Goal: Obtain resource: Obtain resource

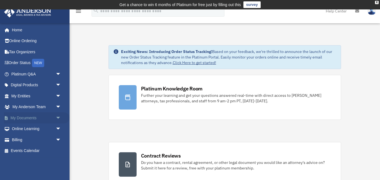
click at [29, 119] on link "My Documents arrow_drop_down" at bounding box center [37, 118] width 66 height 11
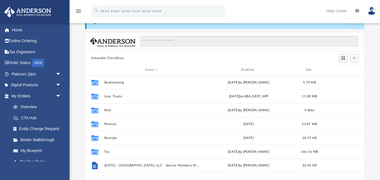
scroll to position [126, 279]
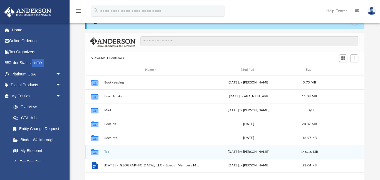
click at [261, 152] on div "today by Jasmine Splunge" at bounding box center [248, 152] width 95 height 5
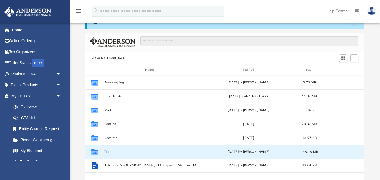
click at [106, 152] on button "Tax" at bounding box center [151, 152] width 95 height 4
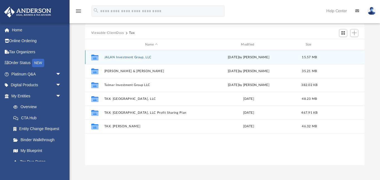
scroll to position [55, 0]
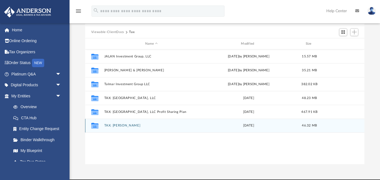
click at [127, 126] on button "TAX: [PERSON_NAME]" at bounding box center [151, 126] width 95 height 4
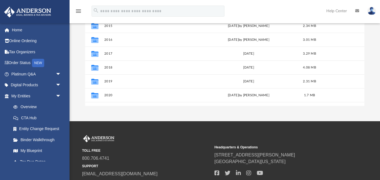
scroll to position [122, 0]
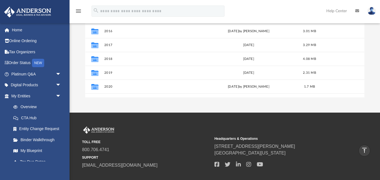
click at [379, 83] on div "Difficulty viewing your box folder? You can also access your account directly o…" at bounding box center [225, 9] width 310 height 178
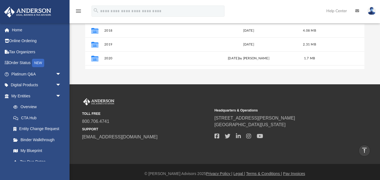
scroll to position [138, 0]
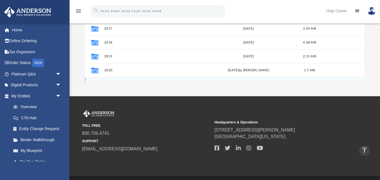
click at [326, 79] on div "Collaborated Folder 2021 Fri Apr 28 2023 1.76 MB" at bounding box center [224, 84] width 279 height 14
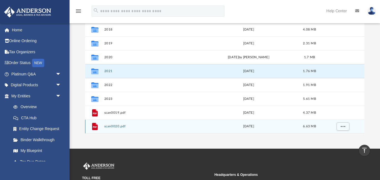
scroll to position [84, 0]
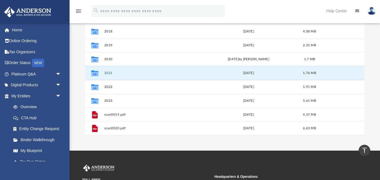
click at [366, 77] on div "Difficulty viewing your box folder? You can also access your account directly o…" at bounding box center [225, 47] width 310 height 178
drag, startPoint x: 364, startPoint y: 80, endPoint x: 364, endPoint y: 85, distance: 5.6
click at [364, 85] on div "Difficulty viewing your box folder? You can also access your account directly o…" at bounding box center [225, 47] width 310 height 178
click at [373, 90] on div "Difficulty viewing your box folder? You can also access your account directly o…" at bounding box center [225, 47] width 310 height 178
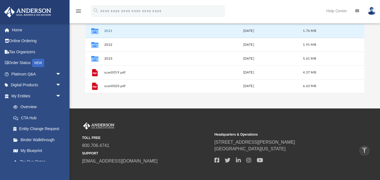
scroll to position [126, 0]
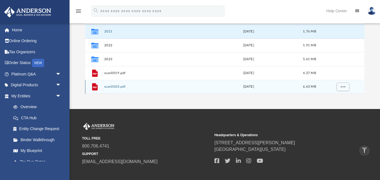
click at [364, 87] on div "File scan0020.pdf Fri Aug 4 2017 6.63 MB" at bounding box center [224, 87] width 279 height 14
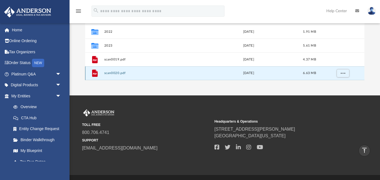
scroll to position [140, 0]
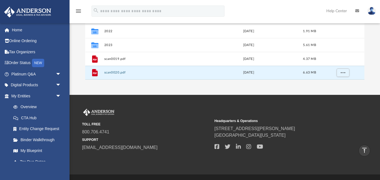
click at [364, 78] on div "File scan0020.pdf Fri Aug 4 2017 6.63 MB" at bounding box center [224, 73] width 279 height 14
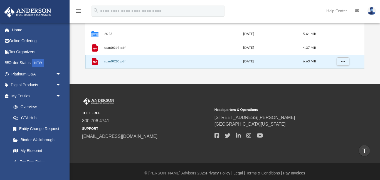
scroll to position [154, 0]
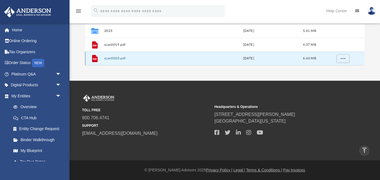
click at [363, 64] on div "File scan0020.pdf Fri Aug 4 2017 6.63 MB" at bounding box center [224, 59] width 279 height 14
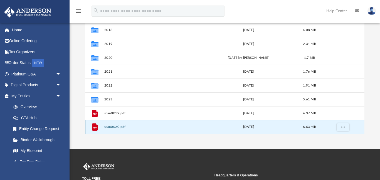
scroll to position [87, 0]
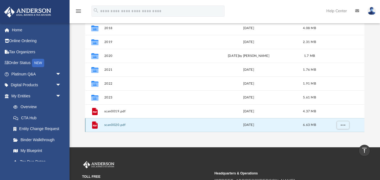
click at [364, 131] on div "File scan0020.pdf Fri Aug 4 2017 6.63 MB" at bounding box center [224, 125] width 279 height 14
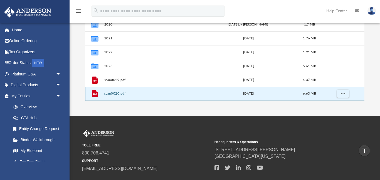
scroll to position [128, 0]
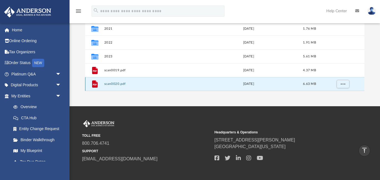
click at [363, 86] on div "File scan0020.pdf Fri Aug 4 2017 6.63 MB" at bounding box center [224, 84] width 279 height 14
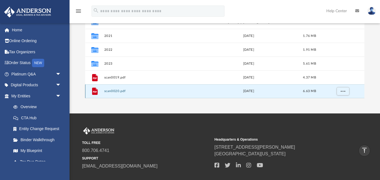
scroll to position [0, 0]
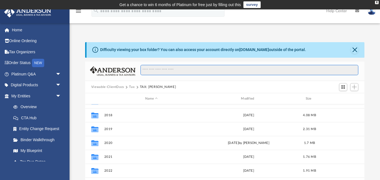
click at [249, 71] on input "Search files and folders" at bounding box center [249, 70] width 218 height 11
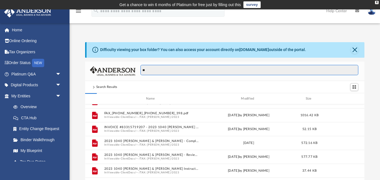
type input "*"
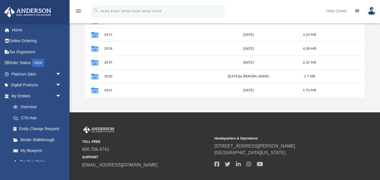
scroll to position [66, 0]
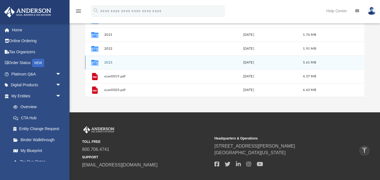
click at [113, 63] on button "2023" at bounding box center [151, 63] width 95 height 4
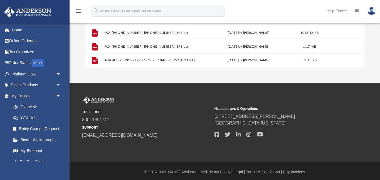
scroll to position [154, 0]
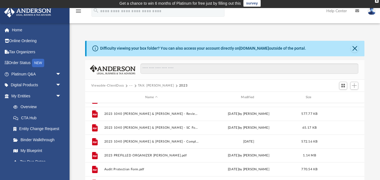
scroll to position [2, 0]
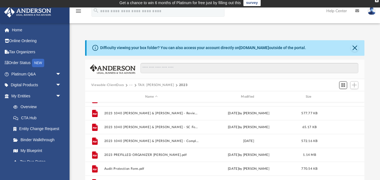
click at [341, 86] on span "Switch to Grid View" at bounding box center [343, 85] width 5 height 5
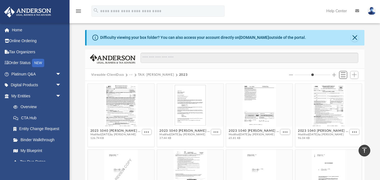
scroll to position [0, 0]
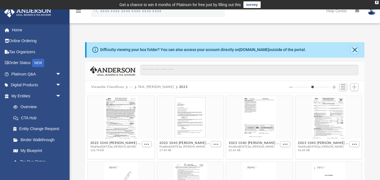
click at [355, 49] on button "Close" at bounding box center [355, 50] width 8 height 8
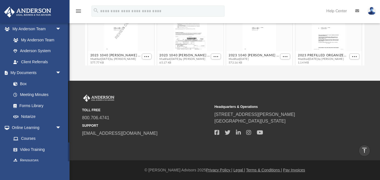
scroll to position [172, 0]
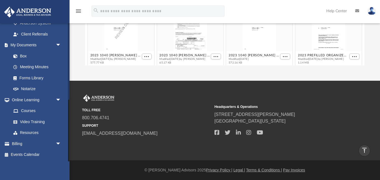
drag, startPoint x: 69, startPoint y: 85, endPoint x: 73, endPoint y: 132, distance: 47.4
click at [73, 132] on div "menu search Site Menu add meadowviewplace@hotmail.com My Profile Reset Password…" at bounding box center [190, 28] width 380 height 306
click at [26, 56] on link "Box" at bounding box center [39, 56] width 62 height 11
click at [26, 45] on link "My Documents arrow_drop_down" at bounding box center [37, 45] width 66 height 11
click at [21, 56] on link "Box" at bounding box center [39, 56] width 62 height 11
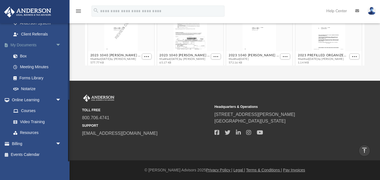
click at [29, 44] on link "My Documents arrow_drop_down" at bounding box center [37, 45] width 66 height 11
click at [59, 44] on span "arrow_drop_down" at bounding box center [61, 45] width 11 height 11
click at [30, 89] on link "My Documents arrow_drop_up" at bounding box center [37, 89] width 66 height 11
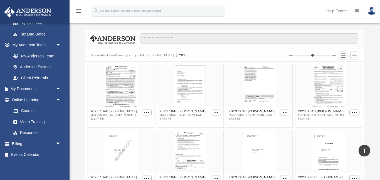
scroll to position [0, 0]
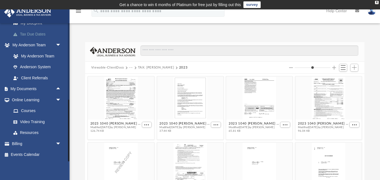
click at [41, 36] on link "Tax Due Dates" at bounding box center [39, 34] width 62 height 11
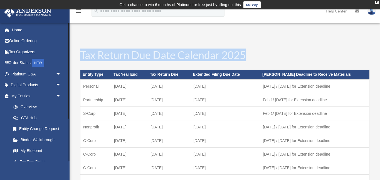
drag, startPoint x: 70, startPoint y: 101, endPoint x: 69, endPoint y: 108, distance: 7.0
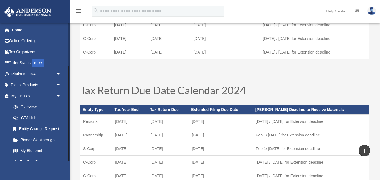
scroll to position [62, 0]
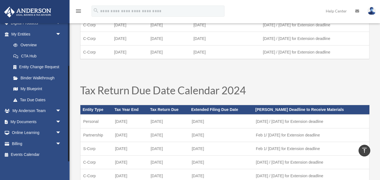
drag, startPoint x: 69, startPoint y: 114, endPoint x: 69, endPoint y: 126, distance: 11.4
click at [69, 126] on div at bounding box center [69, 92] width 2 height 139
click at [36, 122] on link "My Documents arrow_drop_down" at bounding box center [37, 121] width 66 height 11
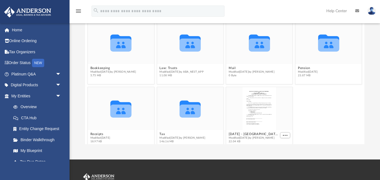
scroll to position [77, 0]
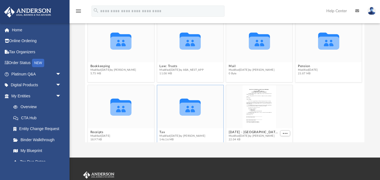
click at [191, 115] on icon "grid" at bounding box center [190, 109] width 21 height 13
click at [189, 108] on icon "grid" at bounding box center [190, 109] width 21 height 13
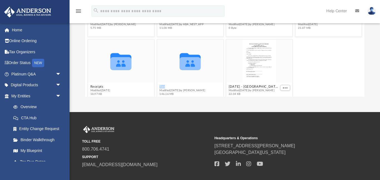
scroll to position [125, 0]
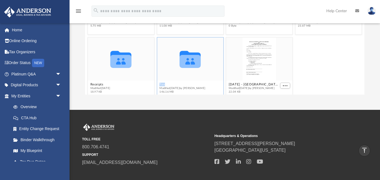
click at [180, 75] on div "Collaborated Folder" at bounding box center [190, 59] width 66 height 43
click at [162, 86] on div "Tax Modified today by Jasmine Splunge 146.16 MB" at bounding box center [182, 88] width 46 height 11
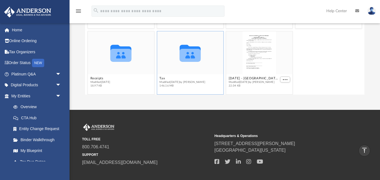
click at [188, 70] on div "Collaborated Folder" at bounding box center [190, 52] width 66 height 43
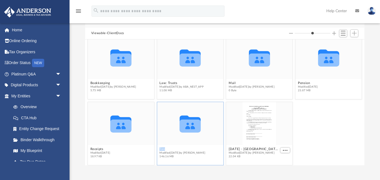
scroll to position [55, 0]
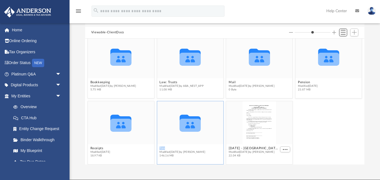
click at [343, 33] on span "Switch to List View" at bounding box center [343, 32] width 5 height 5
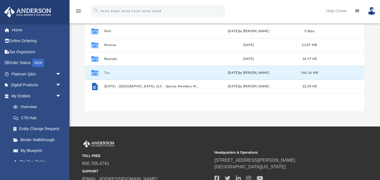
scroll to position [109, 0]
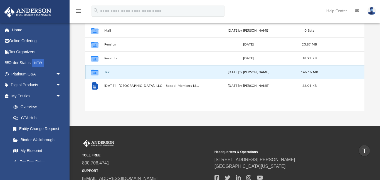
click at [106, 73] on button "Tax" at bounding box center [151, 73] width 95 height 4
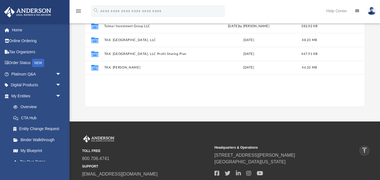
scroll to position [115, 0]
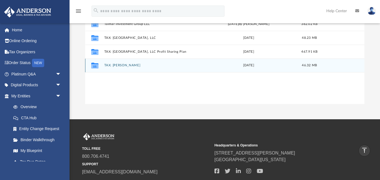
click at [115, 66] on button "TAX: [PERSON_NAME]" at bounding box center [151, 66] width 95 height 4
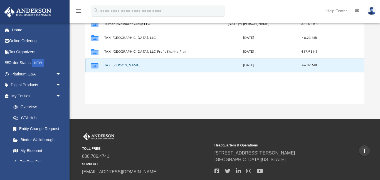
click at [115, 66] on button "TAX: [PERSON_NAME]" at bounding box center [151, 66] width 95 height 4
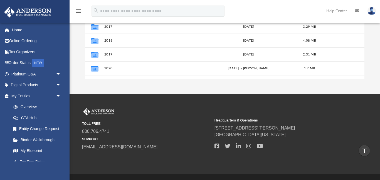
scroll to position [138, 0]
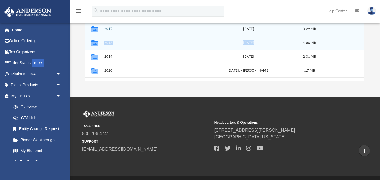
click at [363, 36] on div "Collaborated Folder 2013 Sun Mar 24 2019 by Joe Sacco 4.28 MB Collaborated Fold…" at bounding box center [224, 56] width 279 height 181
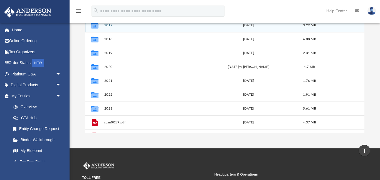
scroll to position [66, 0]
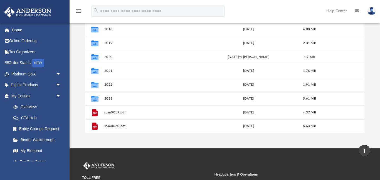
drag, startPoint x: 379, startPoint y: 85, endPoint x: 365, endPoint y: 140, distance: 57.3
click at [365, 140] on div "App meadowviewplace@hotmail.com Sign Out meadowviewplace@hotmail.com Home Onlin…" at bounding box center [190, 35] width 380 height 225
click at [368, 78] on div "Difficulty viewing your box folder? You can also access your account directly o…" at bounding box center [225, 45] width 310 height 178
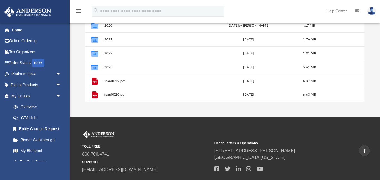
scroll to position [118, 0]
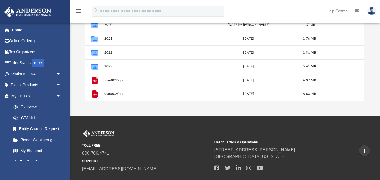
click at [371, 74] on div "Difficulty viewing your box folder? You can also access your account directly o…" at bounding box center [225, 13] width 310 height 178
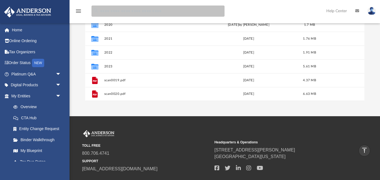
click at [105, 11] on input "search" at bounding box center [157, 11] width 133 height 11
type input "*****"
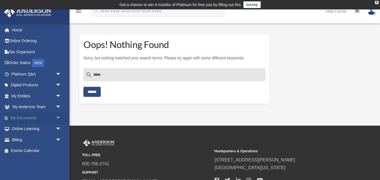
click at [24, 118] on link "My Documents arrow_drop_down" at bounding box center [37, 118] width 66 height 11
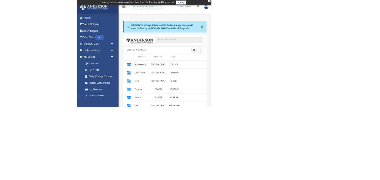
scroll to position [126, 140]
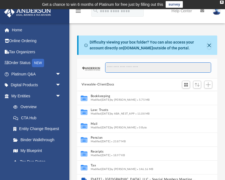
click at [137, 68] on input "Search files and folders" at bounding box center [158, 68] width 106 height 11
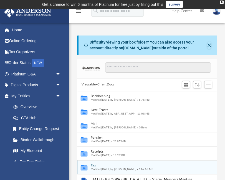
click at [94, 165] on button "Tax" at bounding box center [144, 166] width 106 height 4
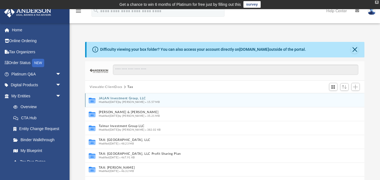
scroll to position [126, 279]
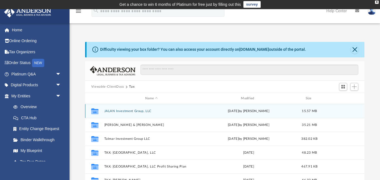
click at [138, 111] on button "JALAN Investment Group, LLC" at bounding box center [151, 112] width 95 height 4
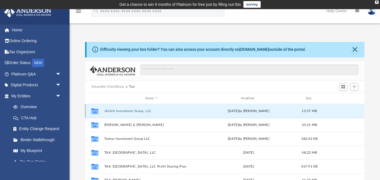
click at [138, 111] on button "JALAN Investment Group, LLC" at bounding box center [151, 112] width 95 height 4
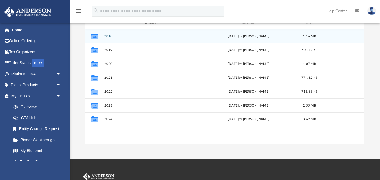
scroll to position [79, 0]
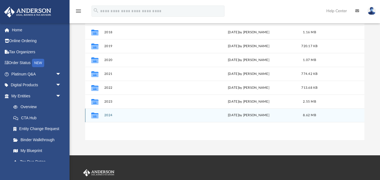
click at [111, 115] on button "2024" at bounding box center [151, 116] width 95 height 4
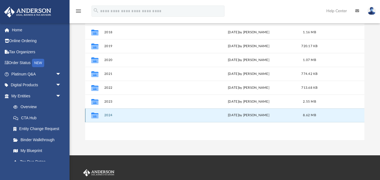
click at [111, 115] on button "2024" at bounding box center [151, 116] width 95 height 4
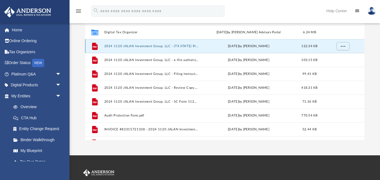
click at [192, 46] on button "2024 1120 JALAN Investment Group, LLC - (TX STATE) Print, Sign, & Mail.pdf" at bounding box center [151, 46] width 95 height 4
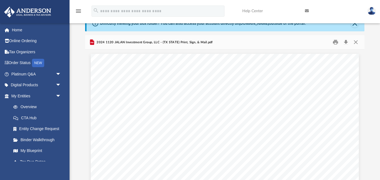
scroll to position [19, 0]
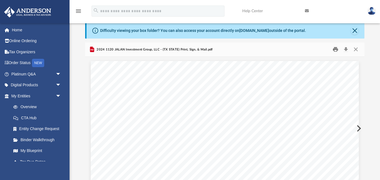
click at [335, 50] on button "Print" at bounding box center [335, 49] width 11 height 9
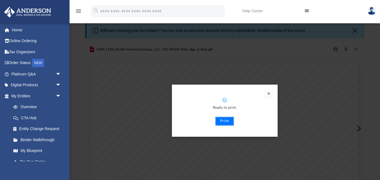
click at [221, 123] on button "Print" at bounding box center [224, 121] width 19 height 9
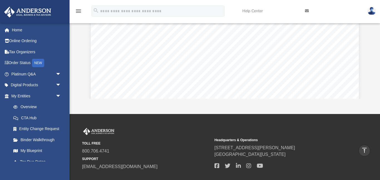
scroll to position [0, 0]
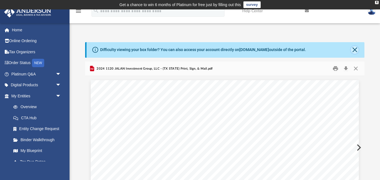
click at [355, 50] on button "Close" at bounding box center [355, 50] width 8 height 8
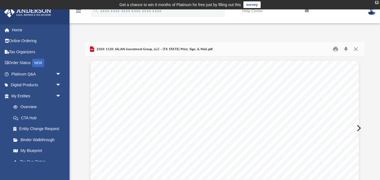
click at [376, 4] on div "X" at bounding box center [377, 2] width 4 height 3
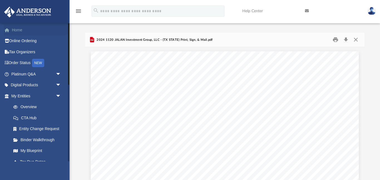
click at [18, 29] on link "Home" at bounding box center [37, 29] width 66 height 11
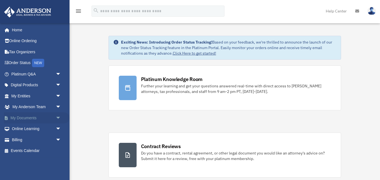
click at [32, 118] on link "My Documents arrow_drop_down" at bounding box center [37, 118] width 66 height 11
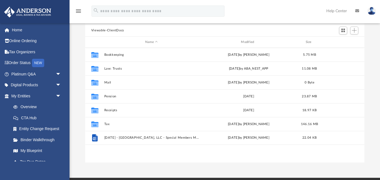
scroll to position [54, 0]
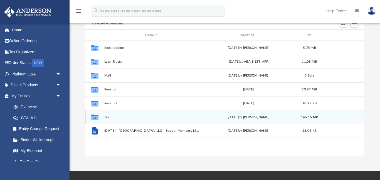
click at [95, 118] on icon "grid" at bounding box center [94, 118] width 7 height 6
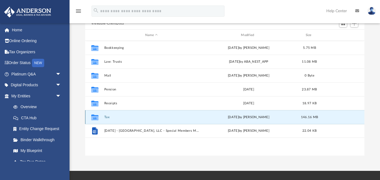
click at [106, 118] on button "Tax" at bounding box center [151, 118] width 95 height 4
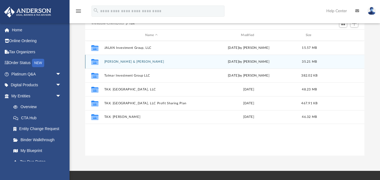
click at [129, 63] on button "[PERSON_NAME] & [PERSON_NAME]" at bounding box center [151, 62] width 95 height 4
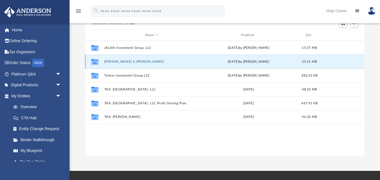
click at [129, 63] on button "[PERSON_NAME] & [PERSON_NAME]" at bounding box center [151, 62] width 95 height 4
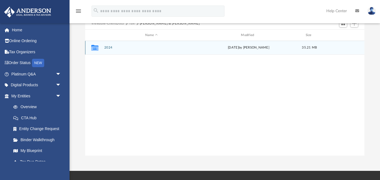
click at [108, 48] on button "2024" at bounding box center [151, 48] width 95 height 4
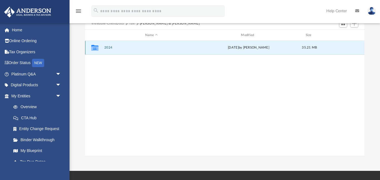
click at [108, 48] on button "2024" at bounding box center [151, 48] width 95 height 4
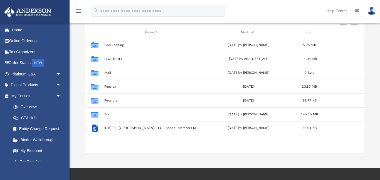
scroll to position [54, 0]
